Goal: Check status: Check status

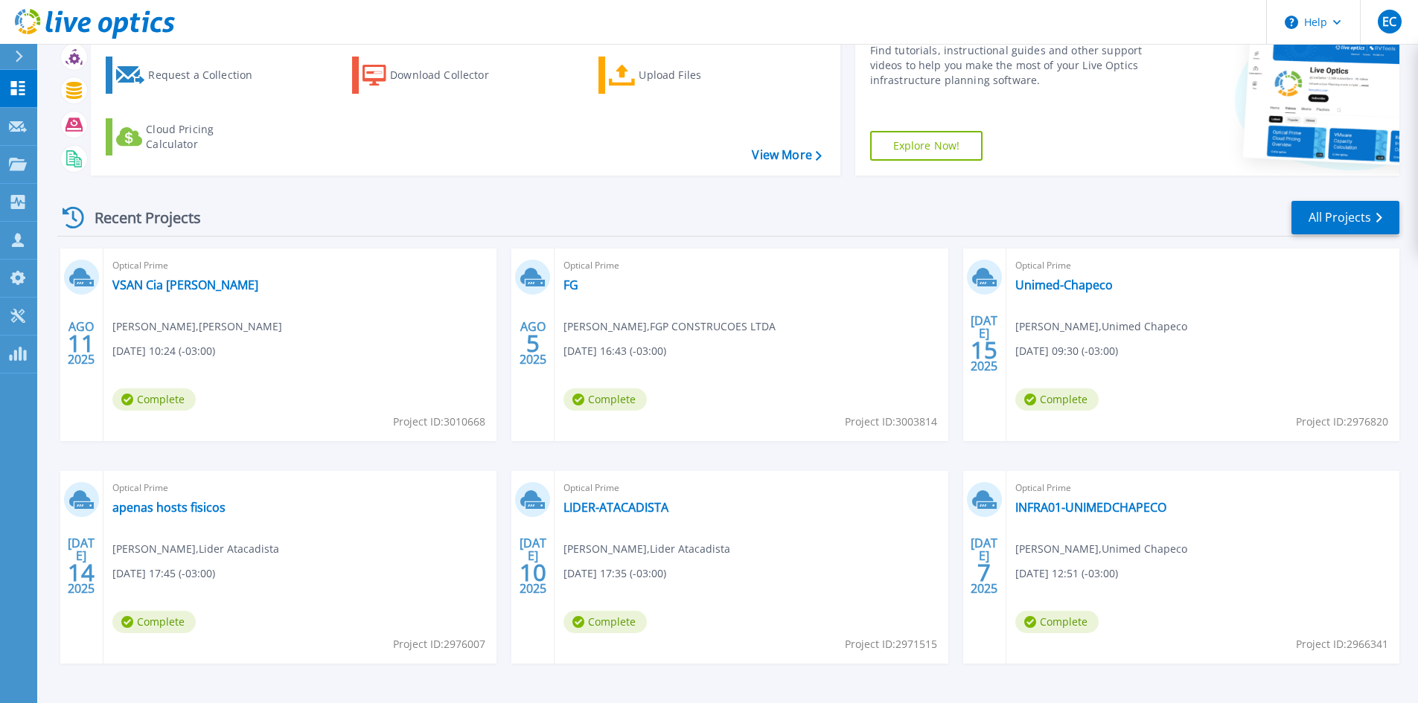
scroll to position [121, 0]
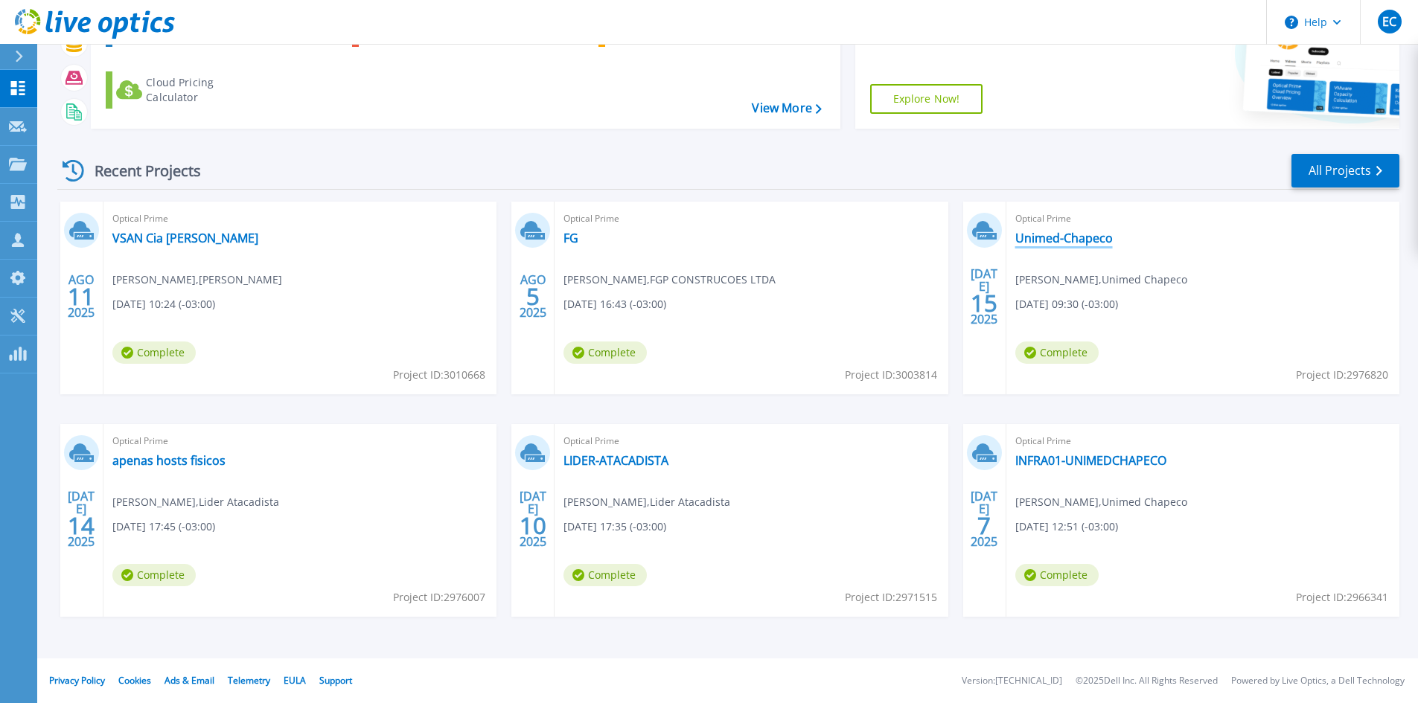
click at [1066, 243] on link "Unimed-Chapeco" at bounding box center [1063, 238] width 97 height 15
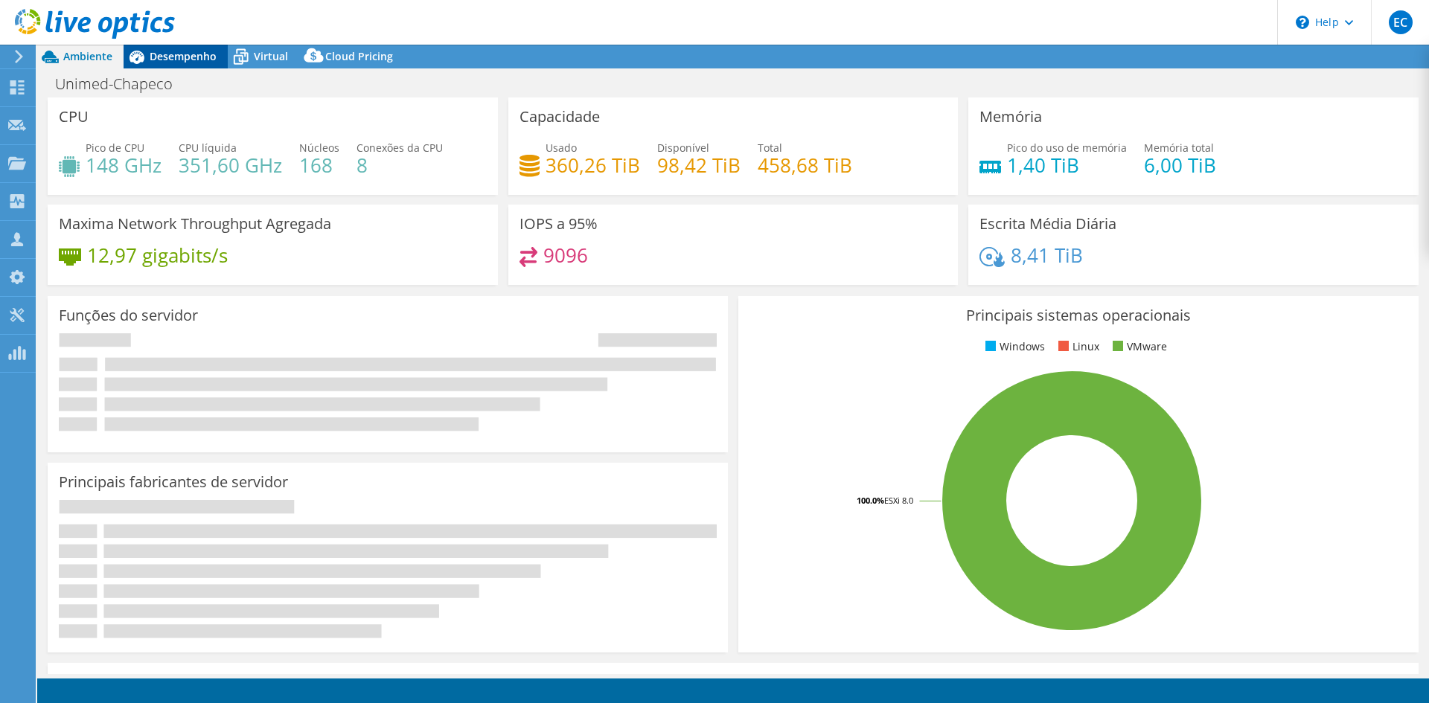
click at [191, 61] on span "Desempenho" at bounding box center [183, 56] width 67 height 14
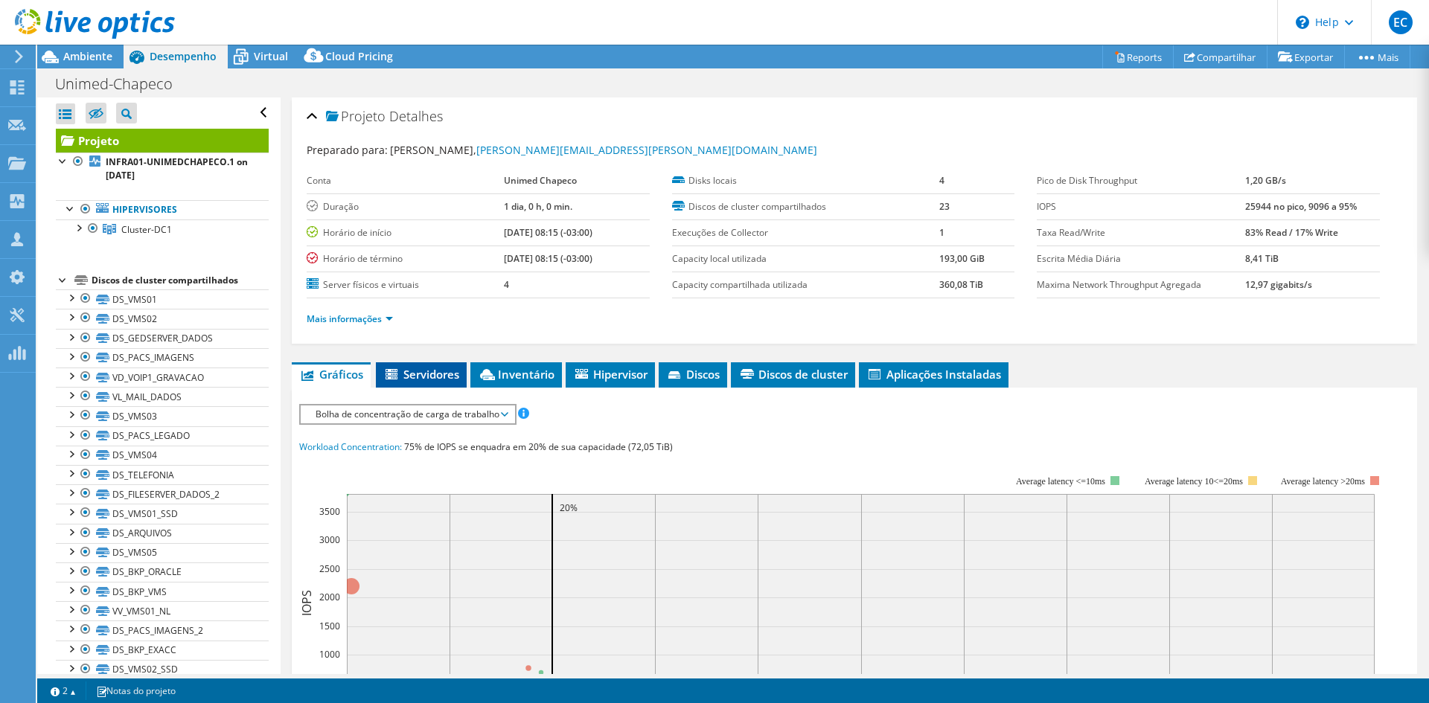
select select "USD"
click at [77, 228] on div at bounding box center [78, 227] width 15 height 15
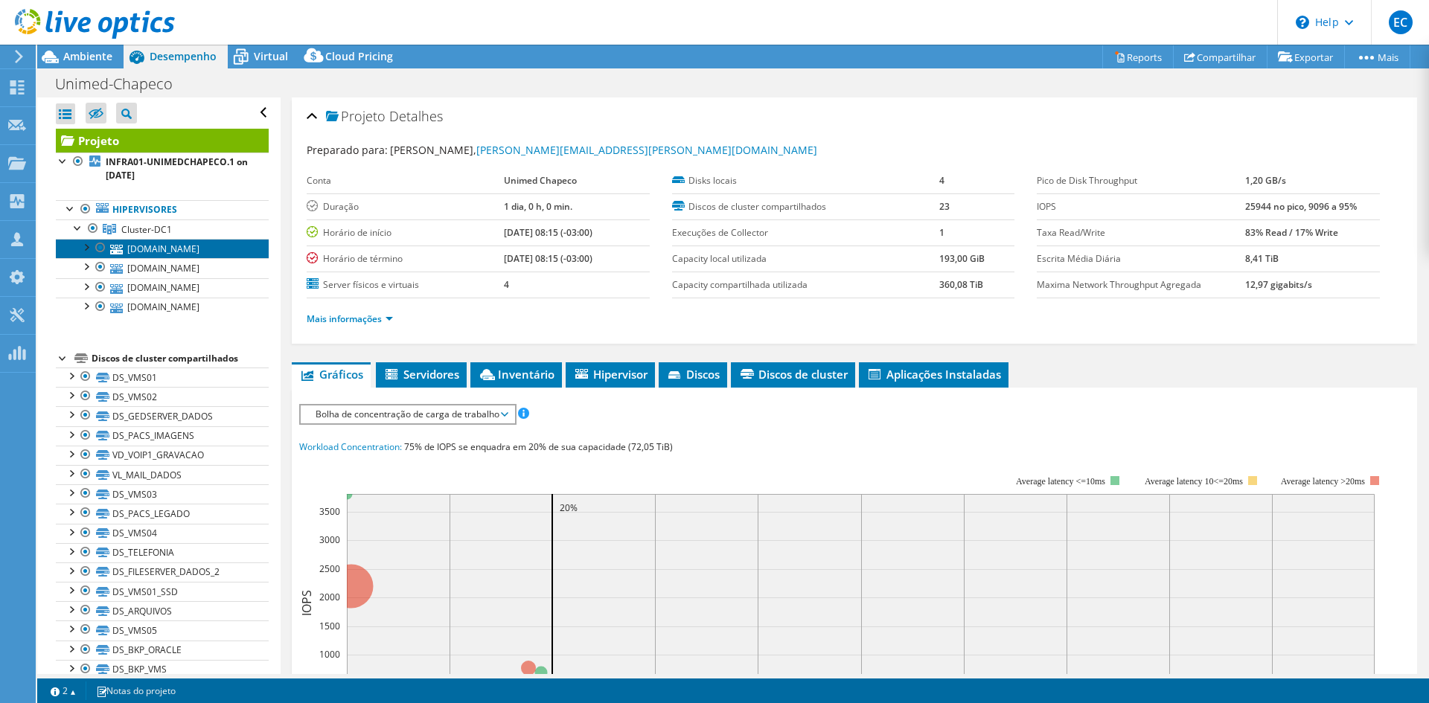
click at [182, 253] on link "esx1.unimedcco.unimedchapeco.com.br" at bounding box center [162, 248] width 213 height 19
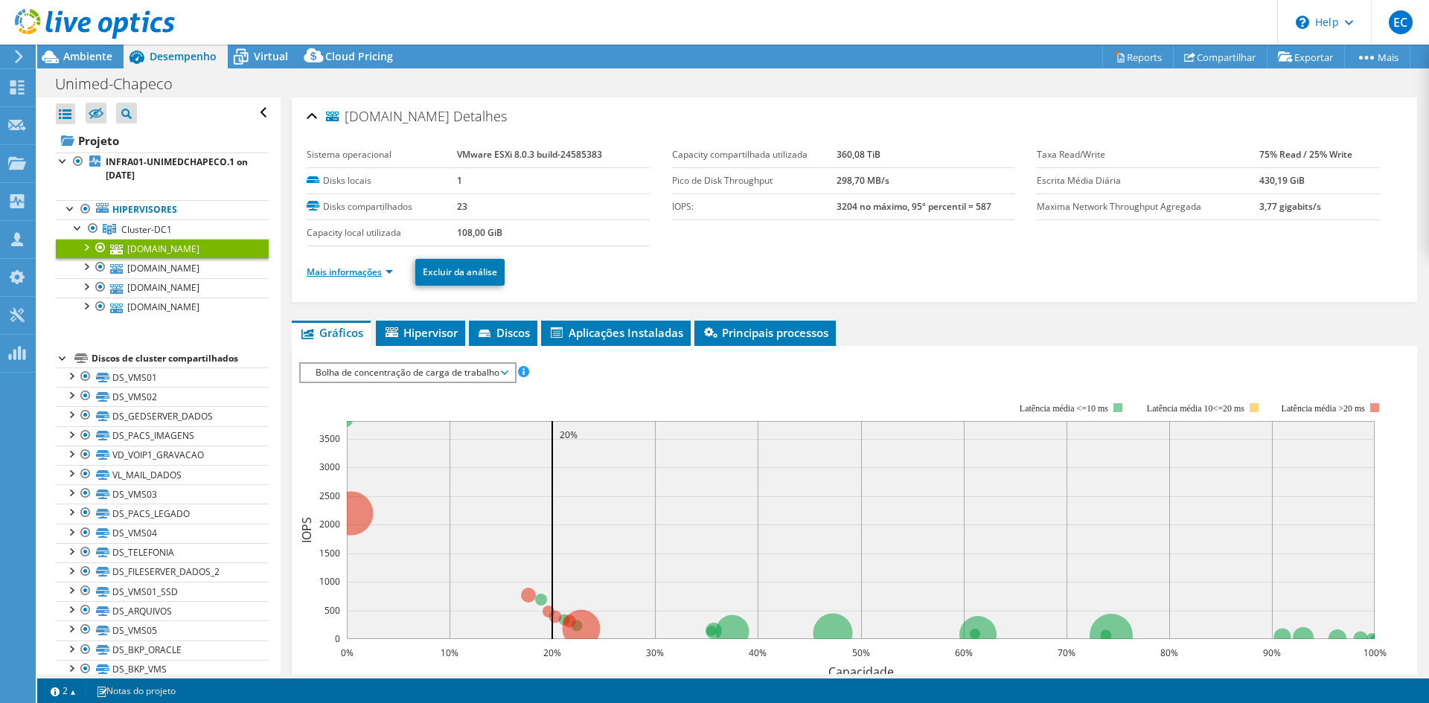
click at [391, 271] on link "Mais informações" at bounding box center [350, 272] width 86 height 13
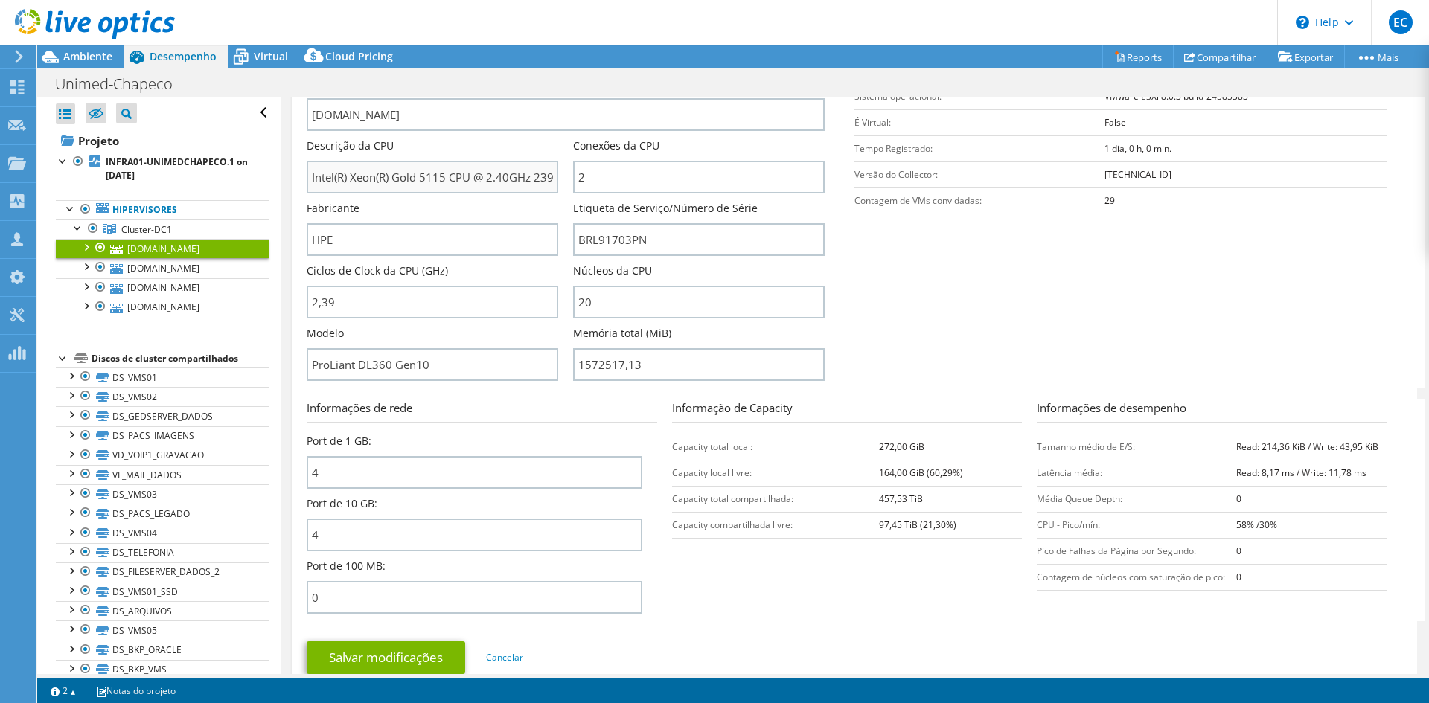
scroll to position [298, 0]
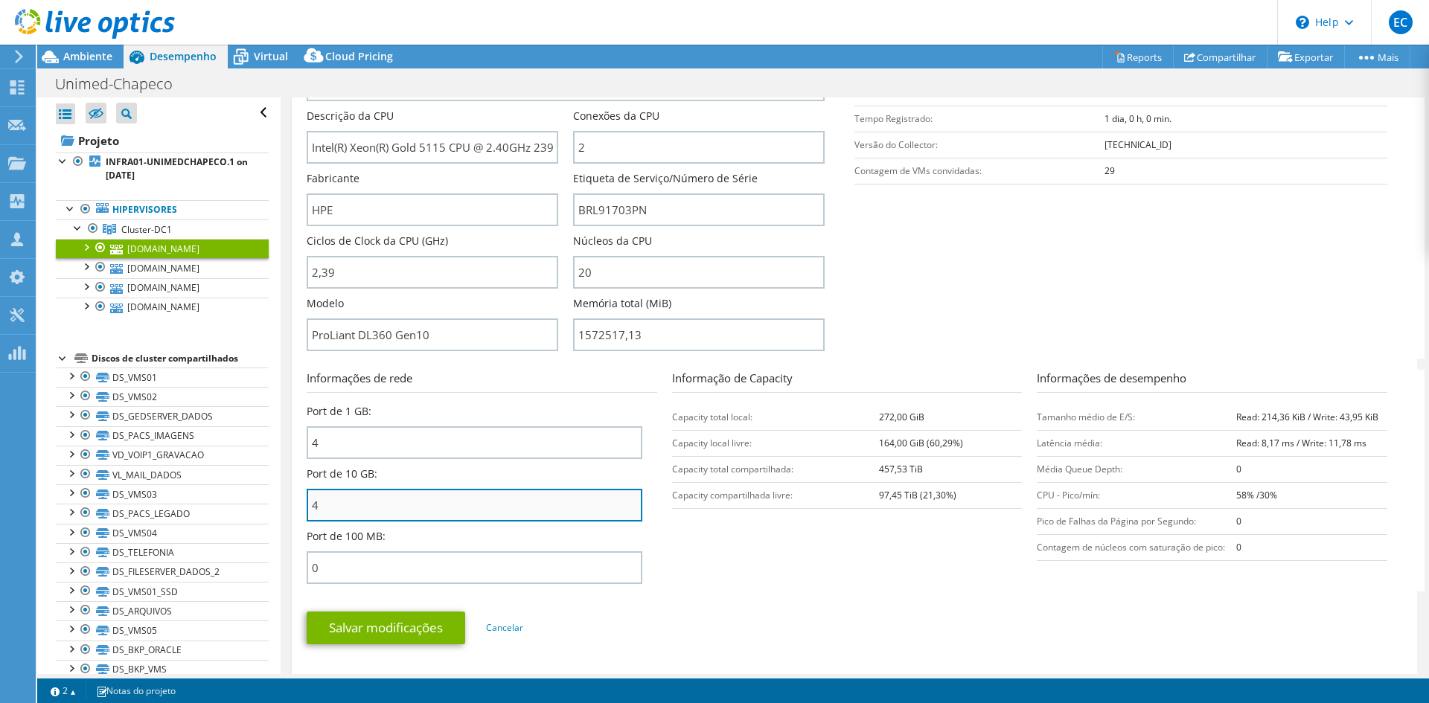
drag, startPoint x: 395, startPoint y: 508, endPoint x: 325, endPoint y: 507, distance: 70.0
click at [325, 507] on input "4" at bounding box center [475, 505] width 336 height 33
drag, startPoint x: 351, startPoint y: 513, endPoint x: 311, endPoint y: 502, distance: 41.0
click at [311, 502] on input "4" at bounding box center [475, 505] width 336 height 33
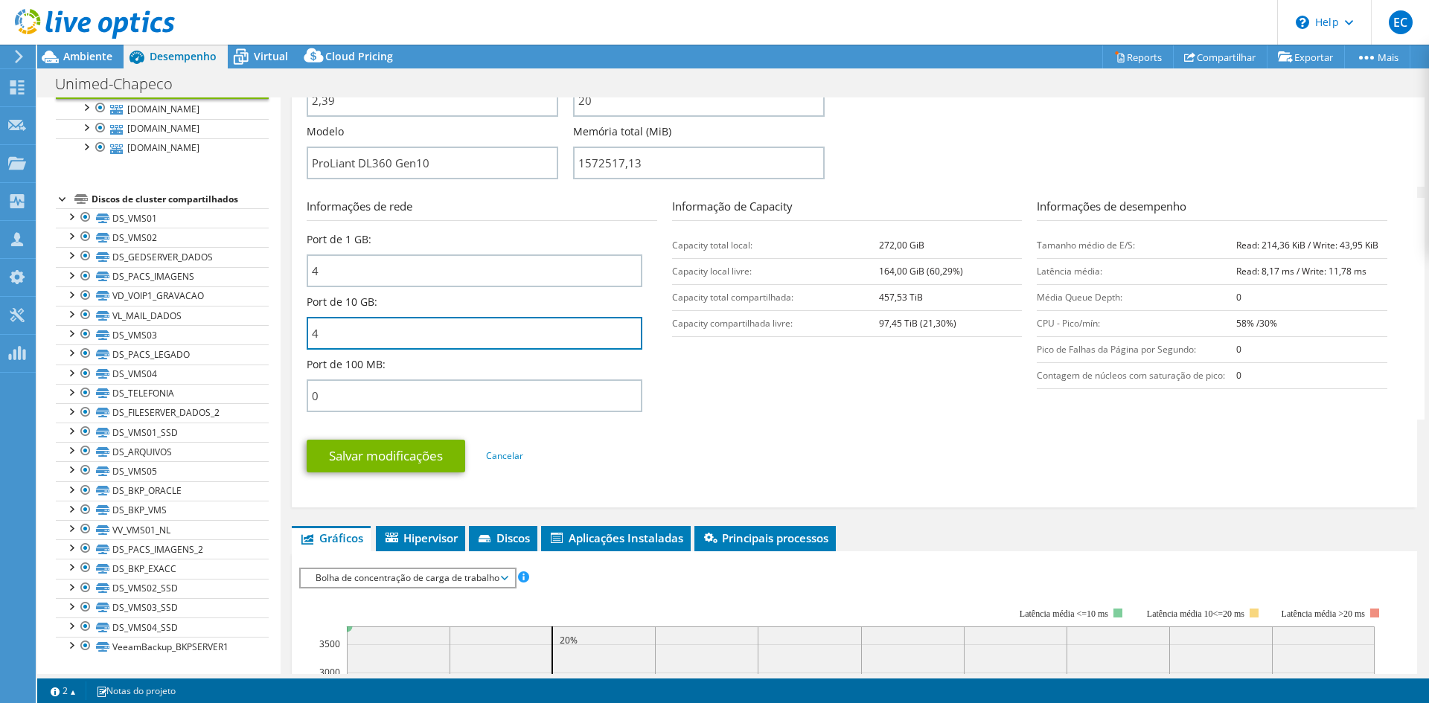
scroll to position [539, 0]
